Goal: Check status: Check status

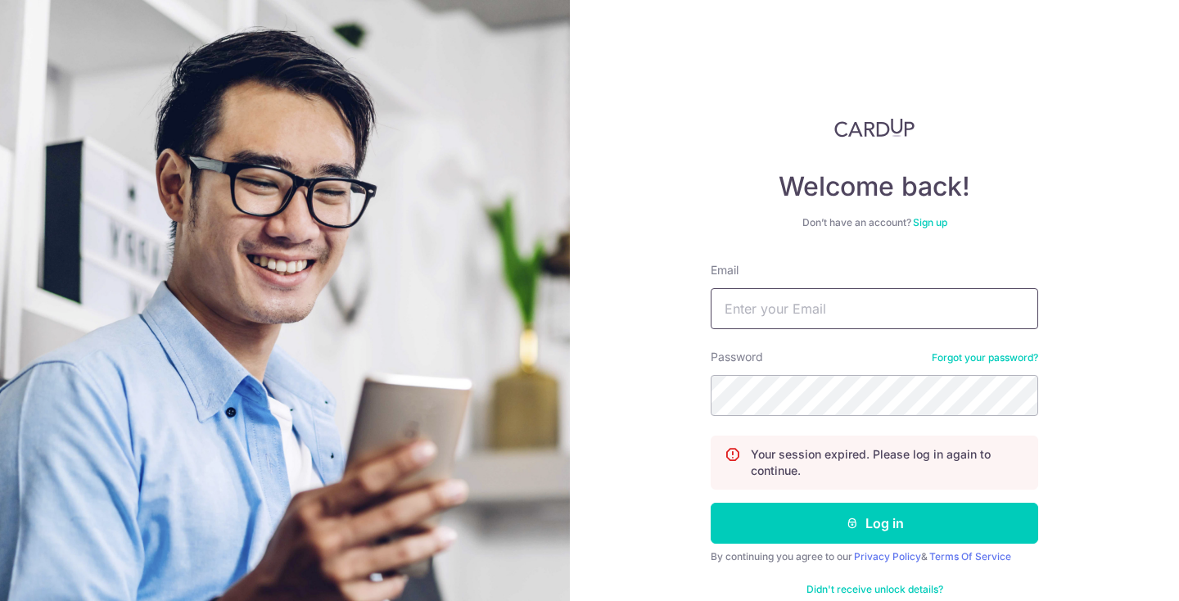
click at [779, 315] on input "Email" at bounding box center [875, 308] width 328 height 41
type input "[EMAIL_ADDRESS][DOMAIN_NAME]"
click at [875, 523] on button "Log in" at bounding box center [875, 523] width 328 height 41
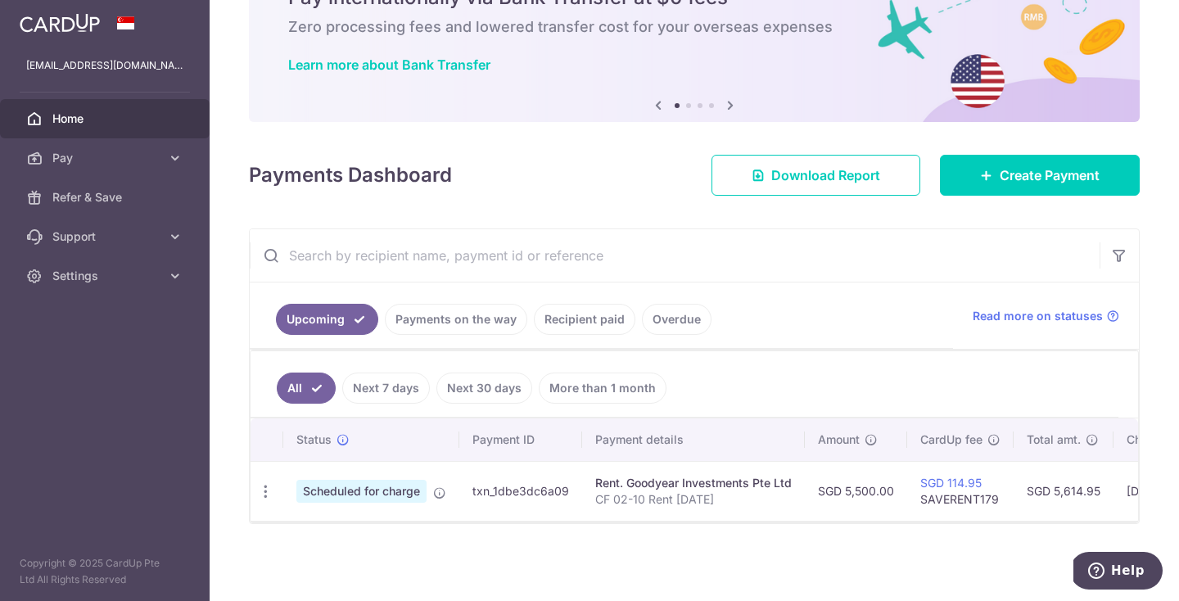
scroll to position [88, 0]
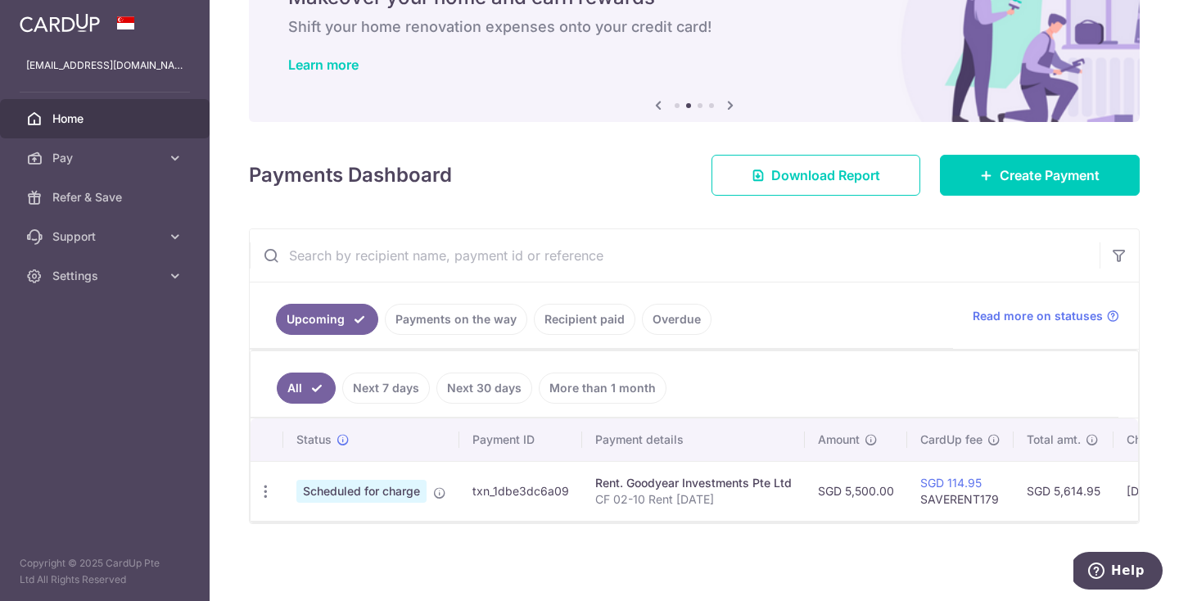
click at [434, 332] on link "Payments on the way" at bounding box center [456, 319] width 143 height 31
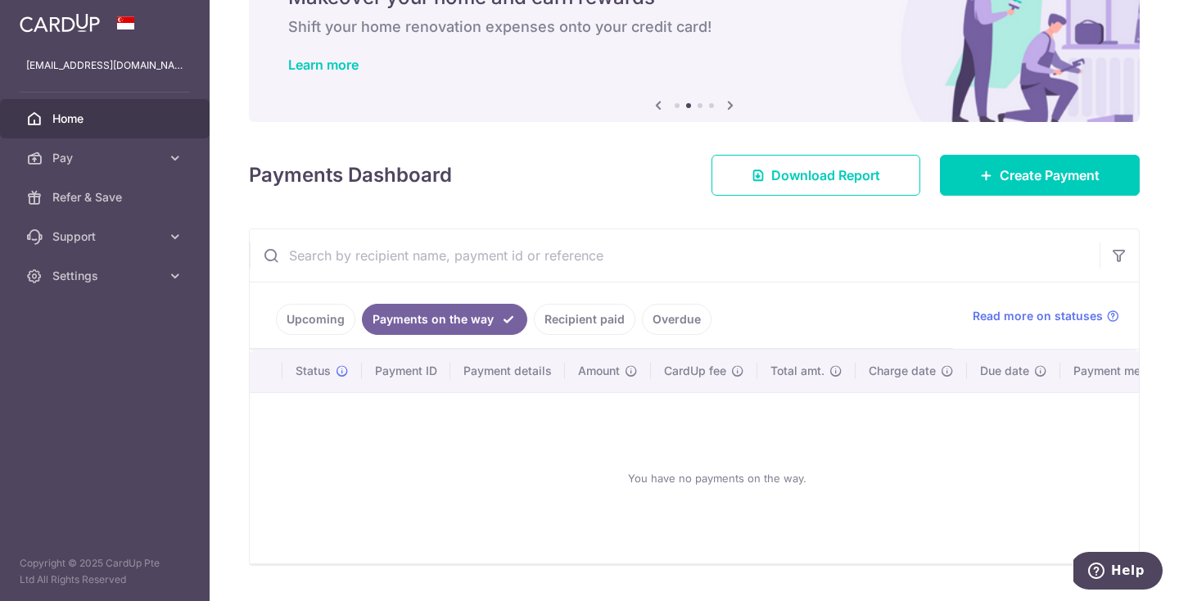
click at [592, 325] on link "Recipient paid" at bounding box center [585, 319] width 102 height 31
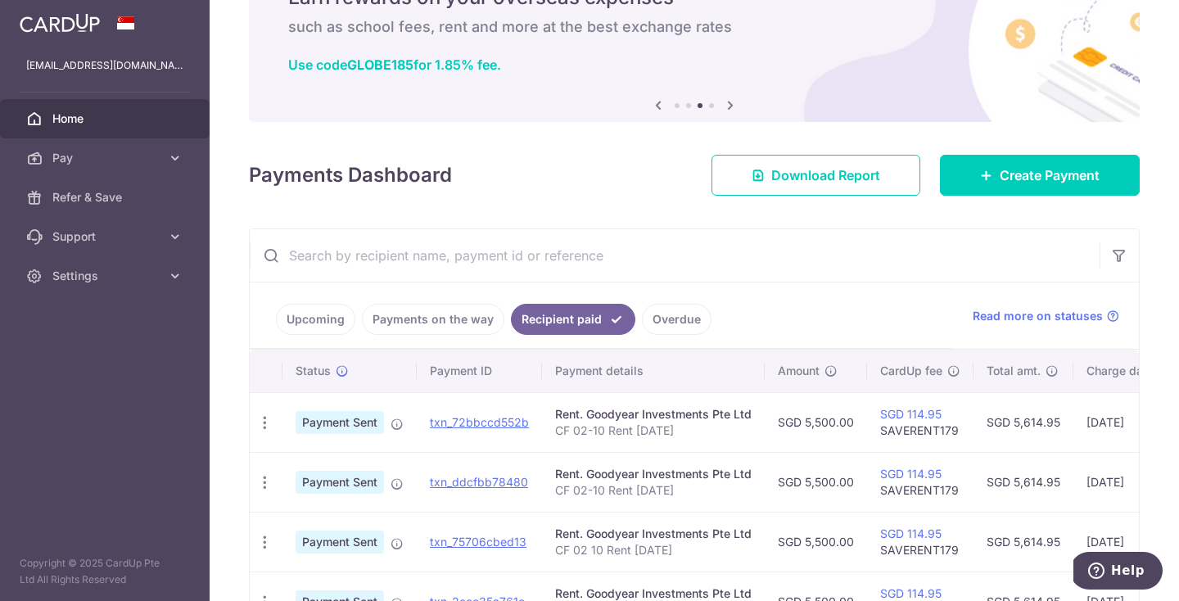
click at [455, 327] on link "Payments on the way" at bounding box center [433, 319] width 143 height 31
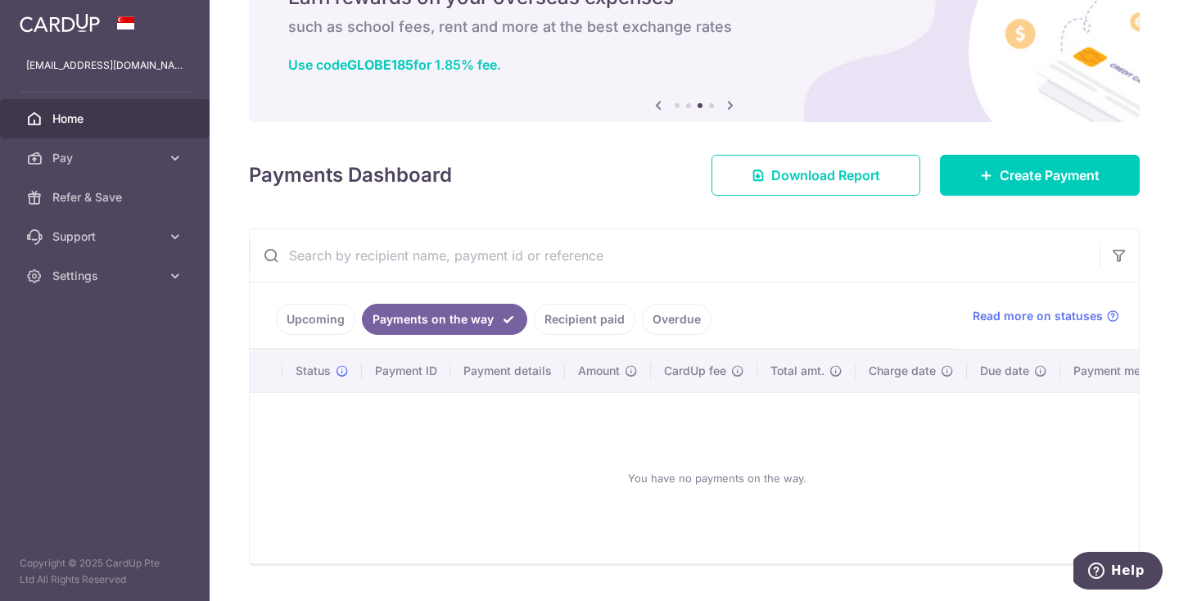
click at [551, 335] on ul "Upcoming Payments on the way Recipient paid Overdue" at bounding box center [602, 316] width 704 height 66
click at [583, 321] on link "Recipient paid" at bounding box center [585, 319] width 102 height 31
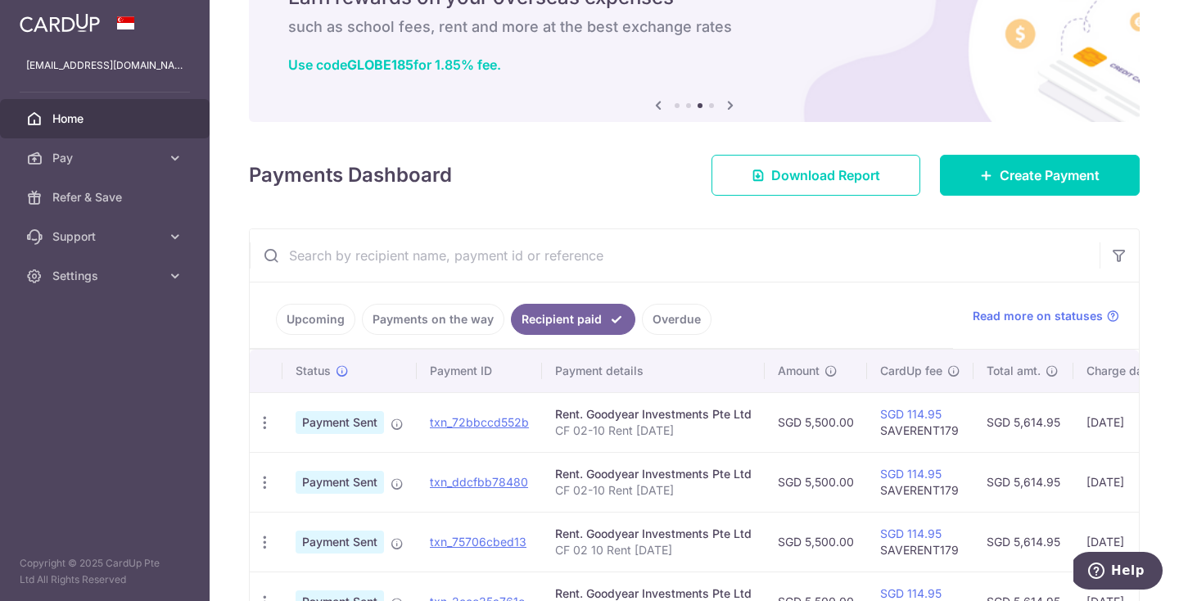
click at [677, 320] on link "Overdue" at bounding box center [677, 319] width 70 height 31
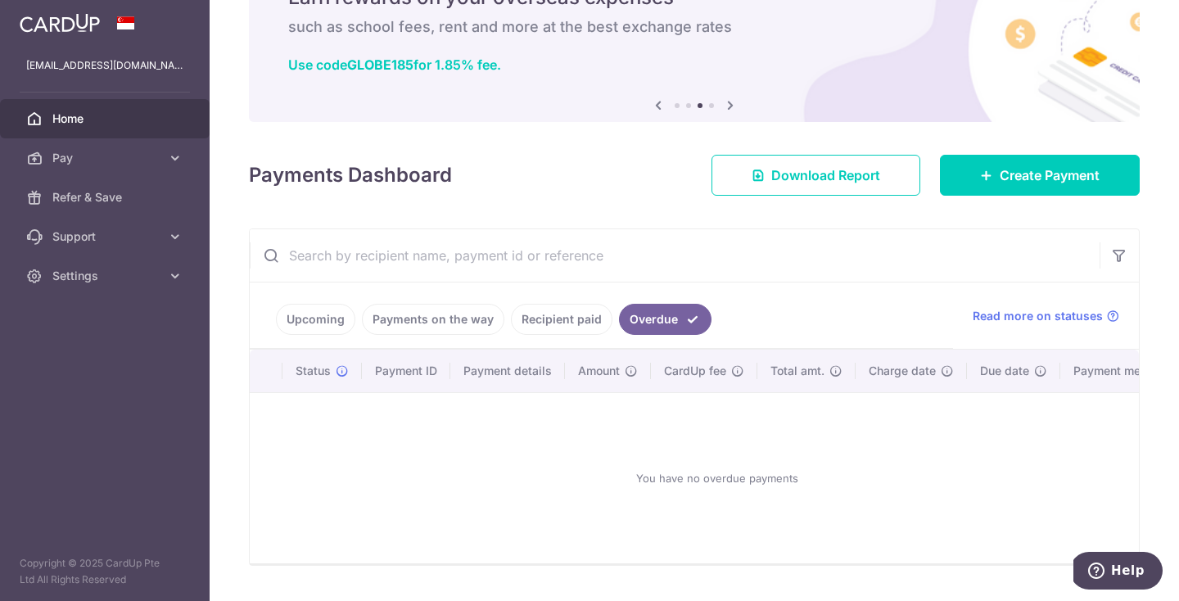
click at [582, 326] on link "Recipient paid" at bounding box center [562, 319] width 102 height 31
